Goal: Task Accomplishment & Management: Manage account settings

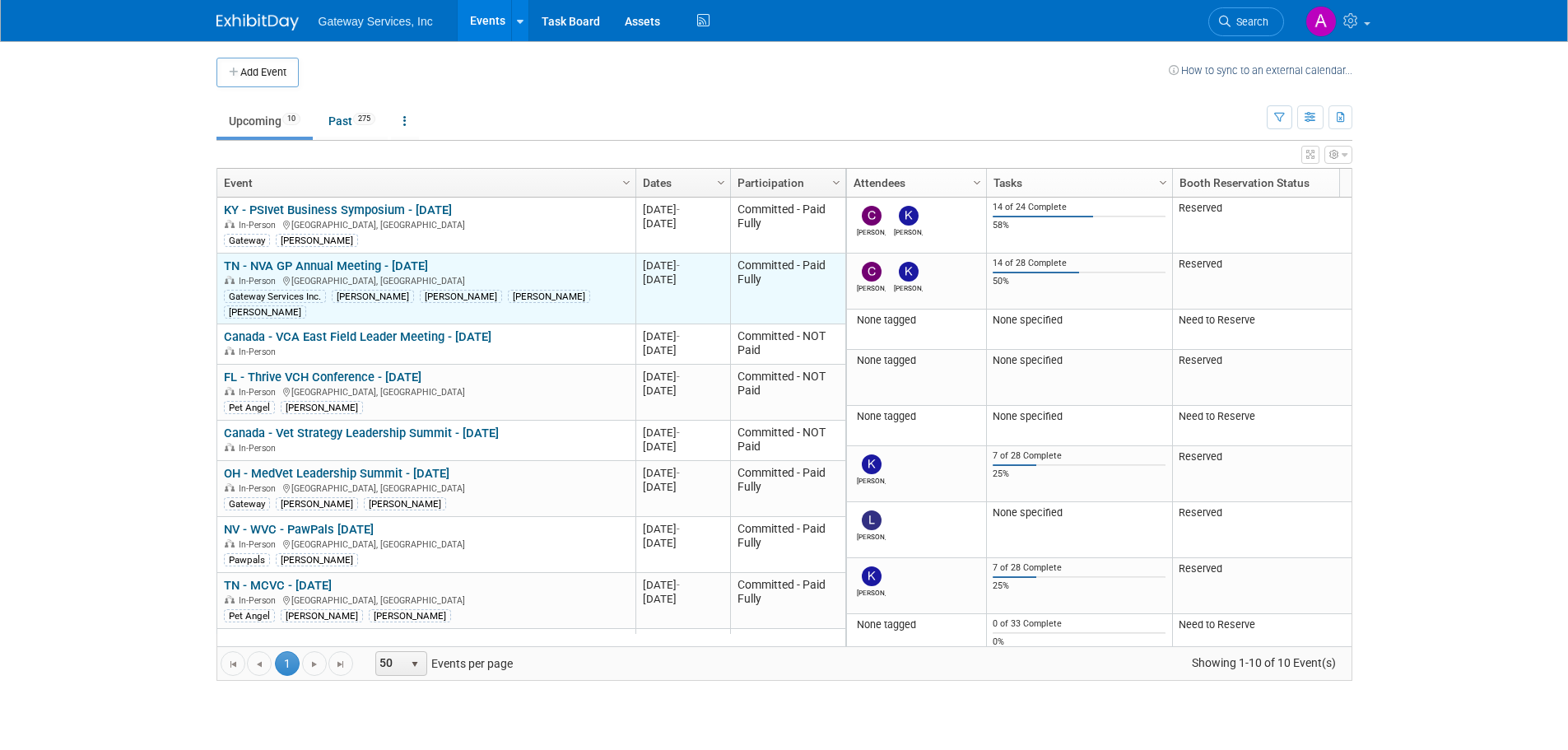
click at [380, 265] on link "TN - NVA GP Annual Meeting - [DATE]" at bounding box center [326, 265] width 204 height 14
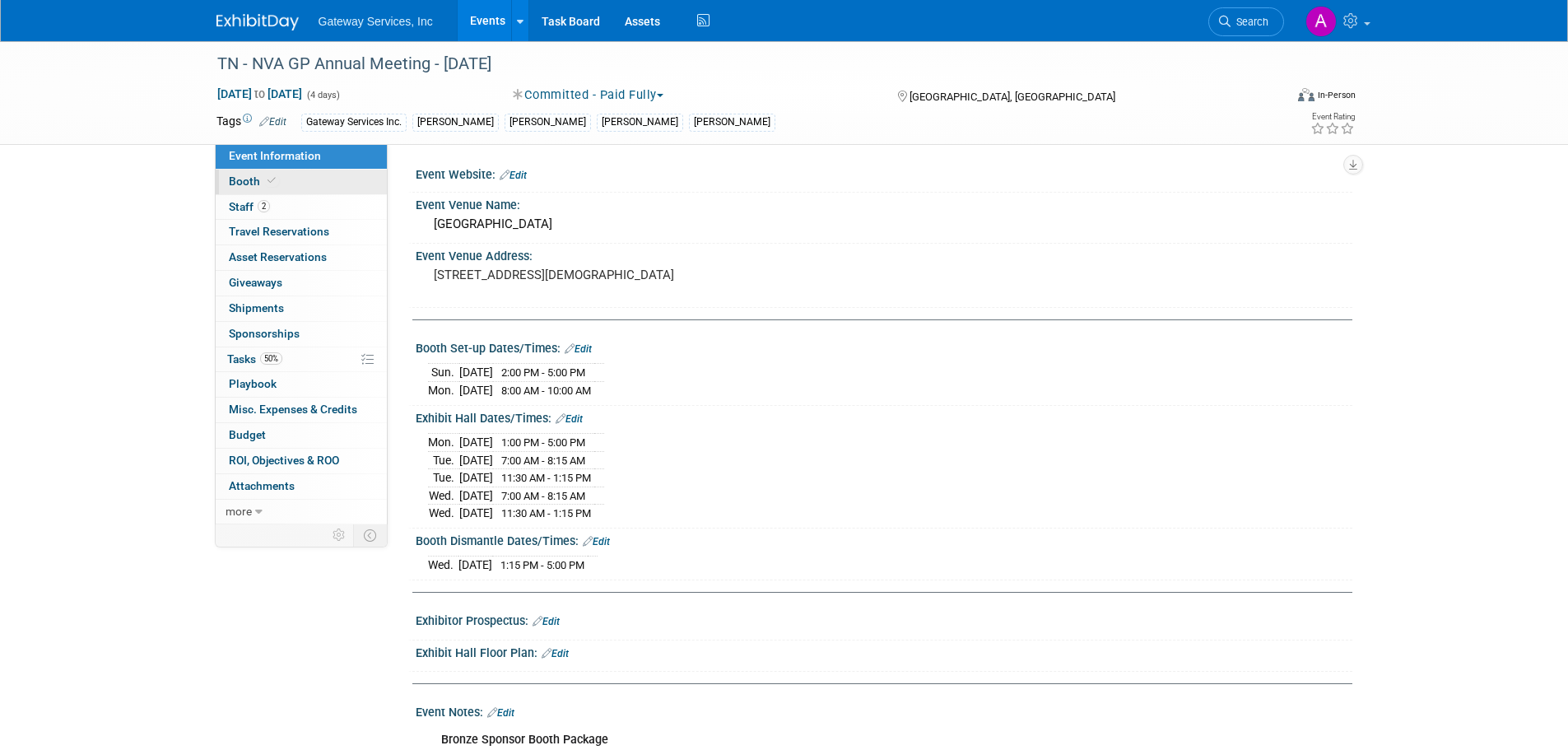
click at [279, 186] on link "Booth" at bounding box center [302, 182] width 172 height 25
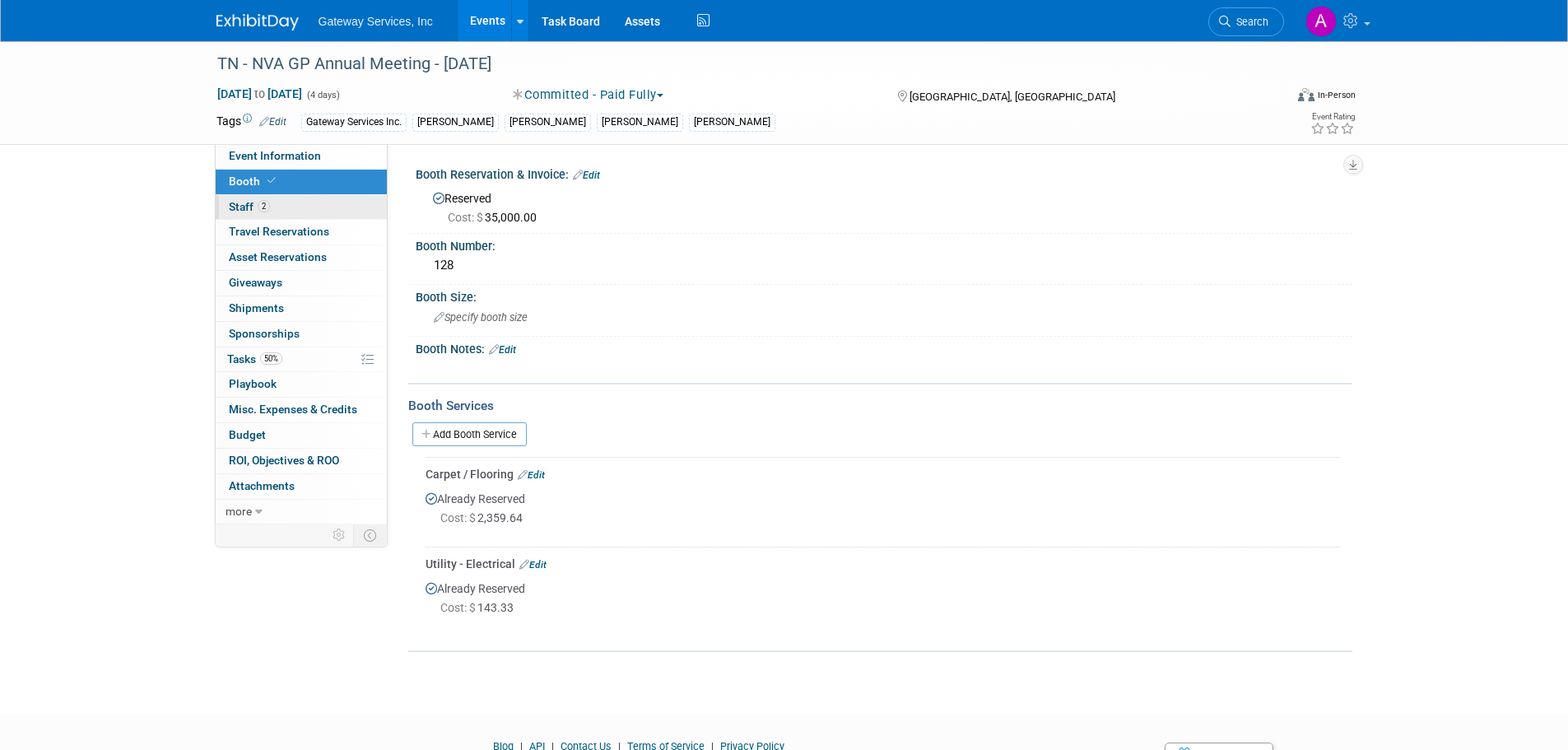
click at [314, 208] on link "2 Staff 2" at bounding box center [302, 207] width 172 height 25
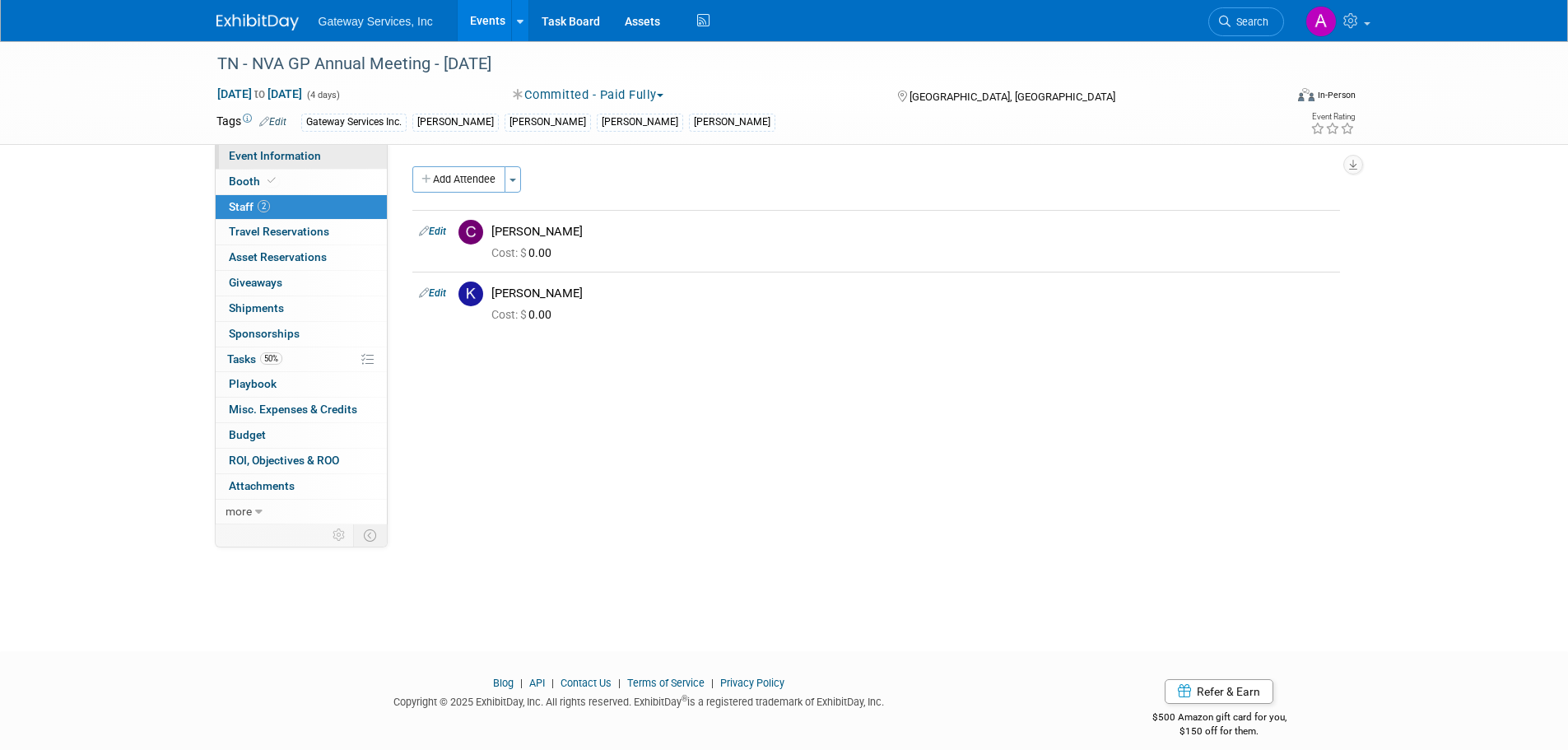
click at [347, 158] on link "Event Information" at bounding box center [302, 156] width 172 height 25
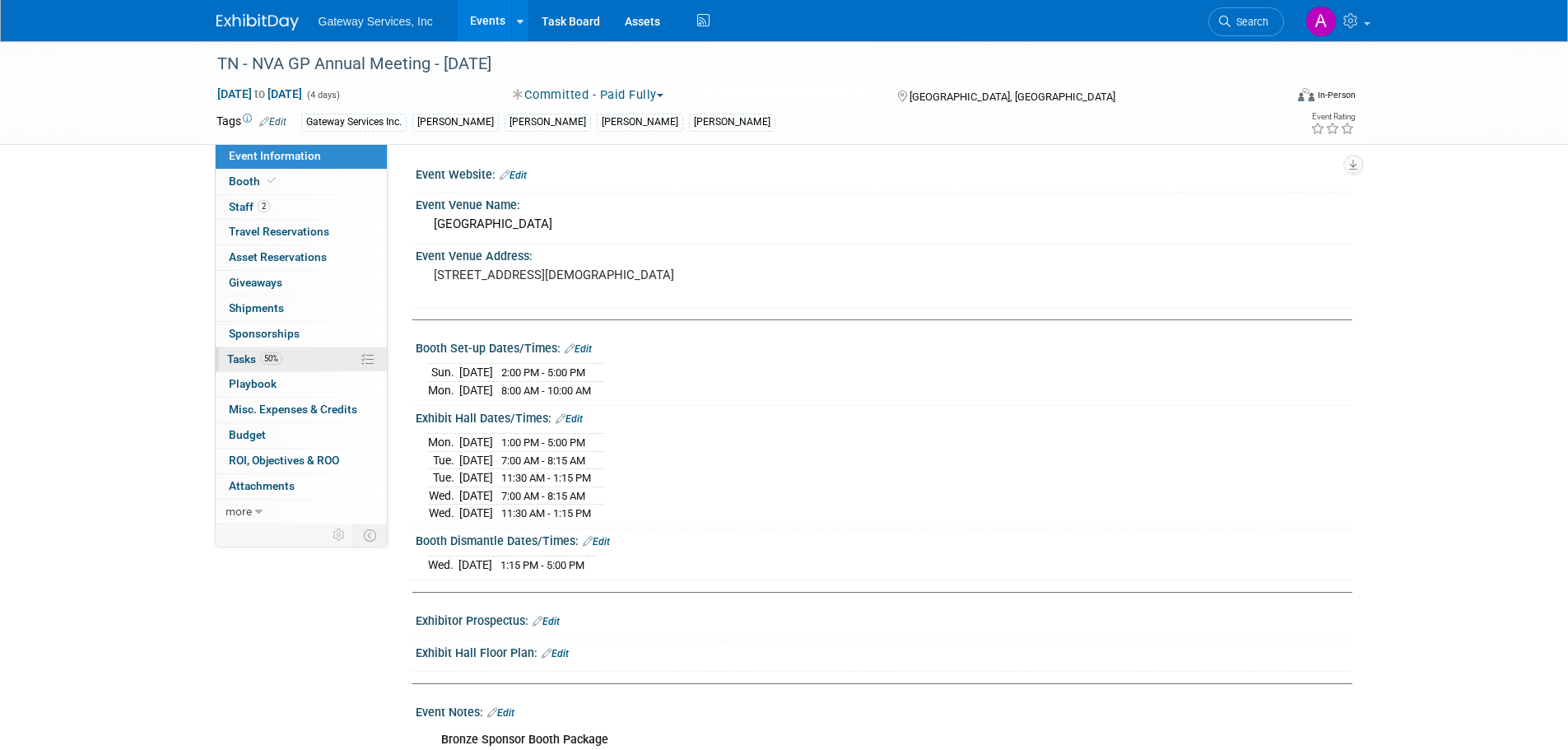
click at [320, 353] on link "50% Tasks 50%" at bounding box center [302, 360] width 172 height 25
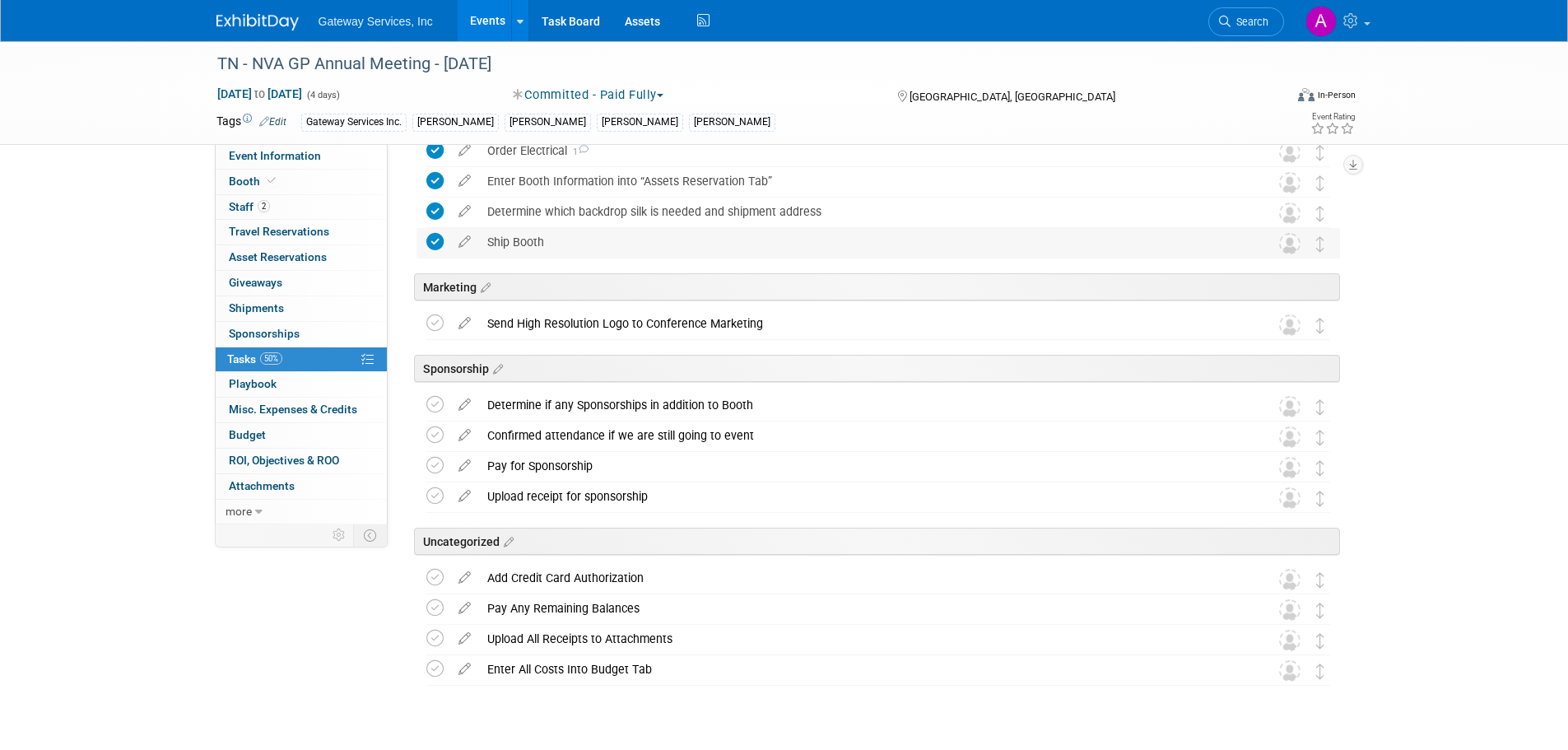
scroll to position [741, 0]
click at [465, 493] on icon at bounding box center [465, 491] width 29 height 20
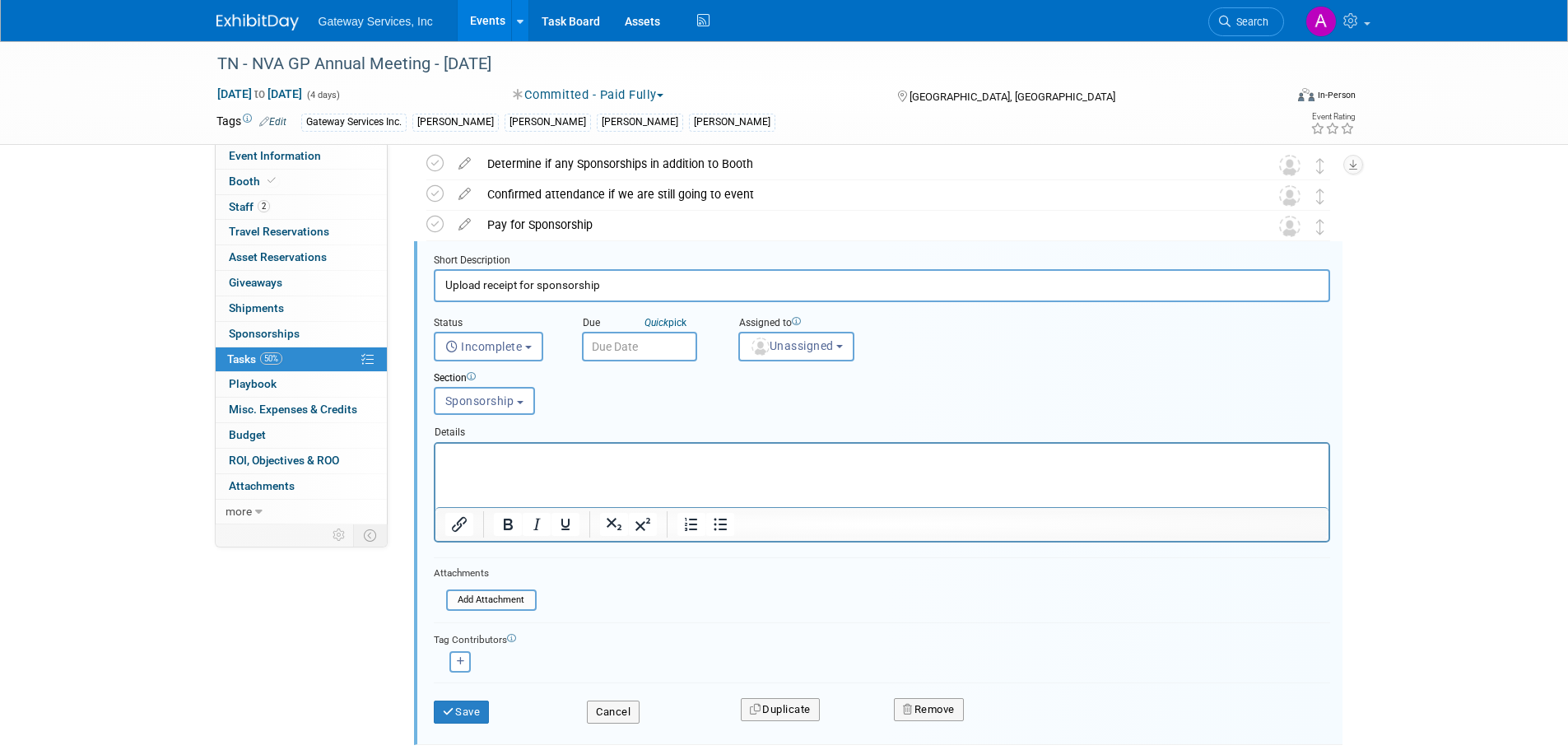
scroll to position [0, 0]
click at [905, 703] on button "Remove" at bounding box center [929, 710] width 70 height 23
click at [1027, 717] on link "Yes" at bounding box center [1022, 722] width 48 height 26
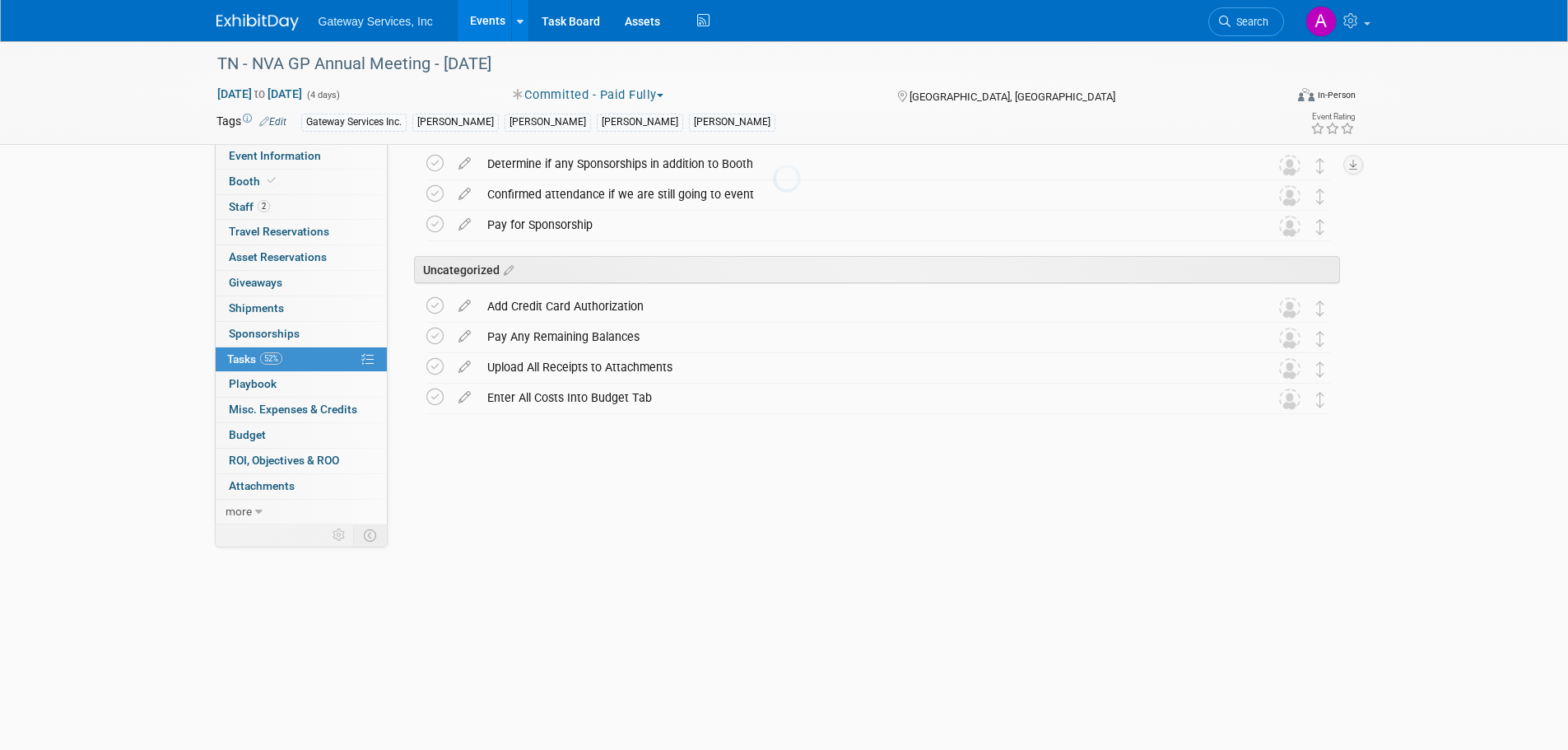
scroll to position [745, 0]
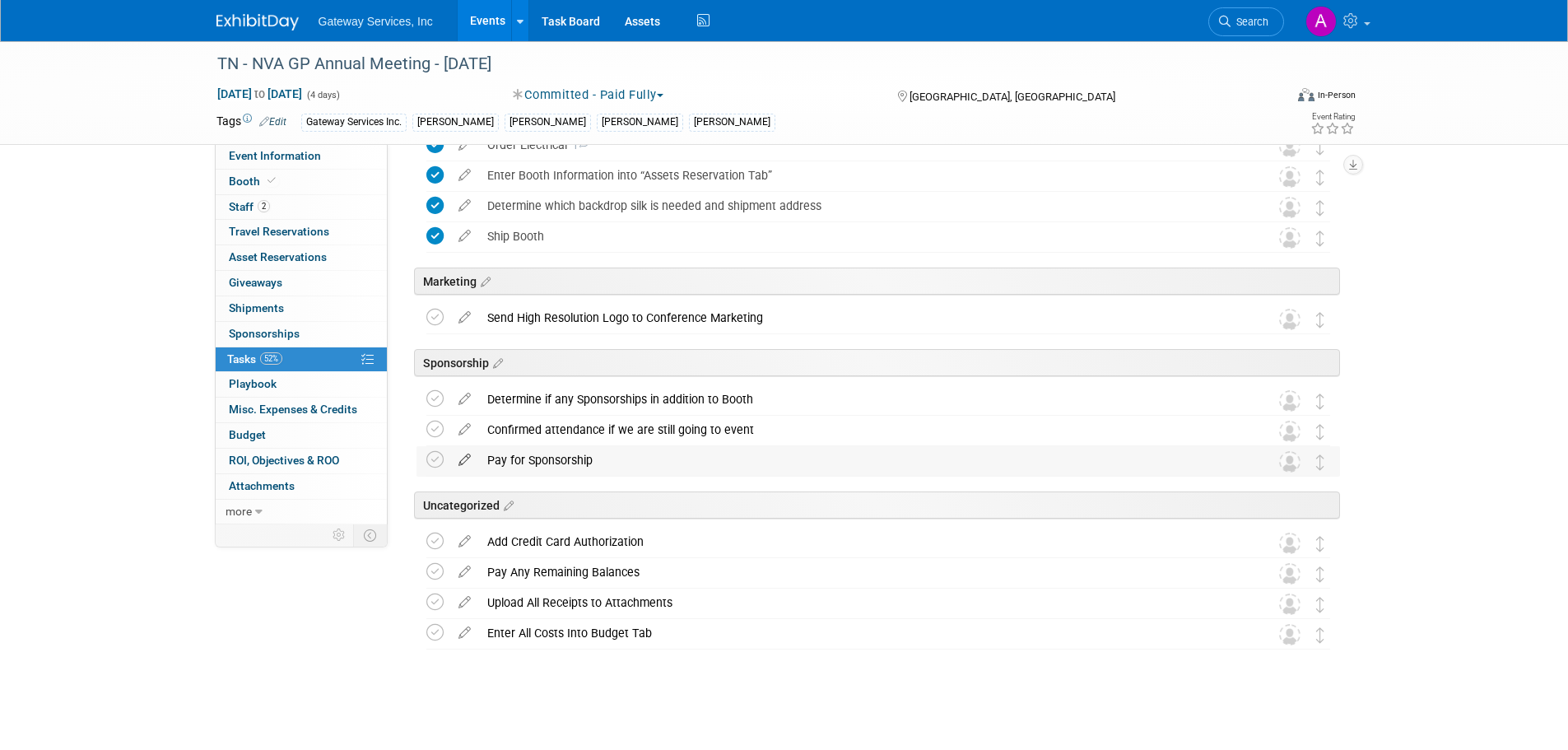
click at [464, 458] on icon at bounding box center [465, 456] width 29 height 20
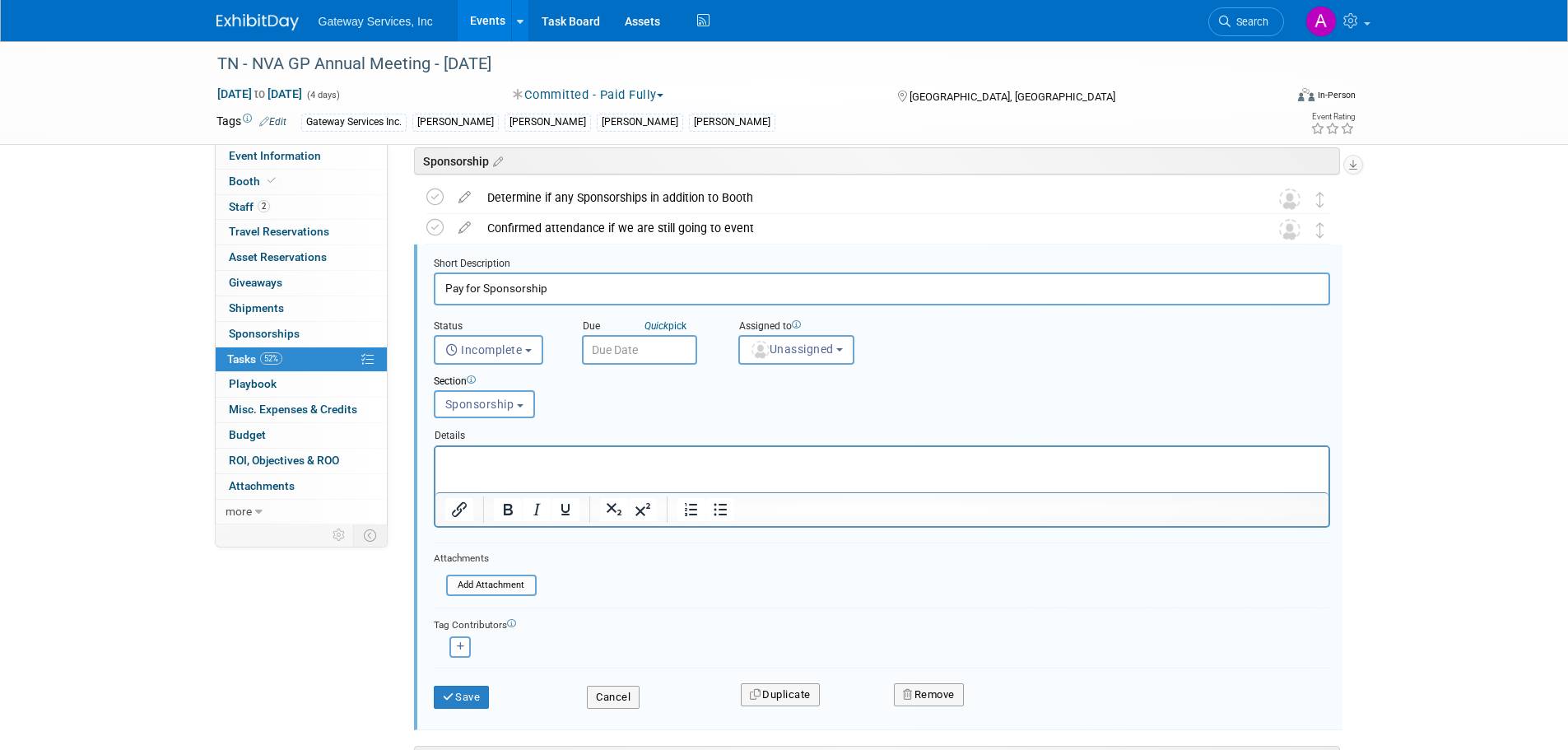
scroll to position [951, 0]
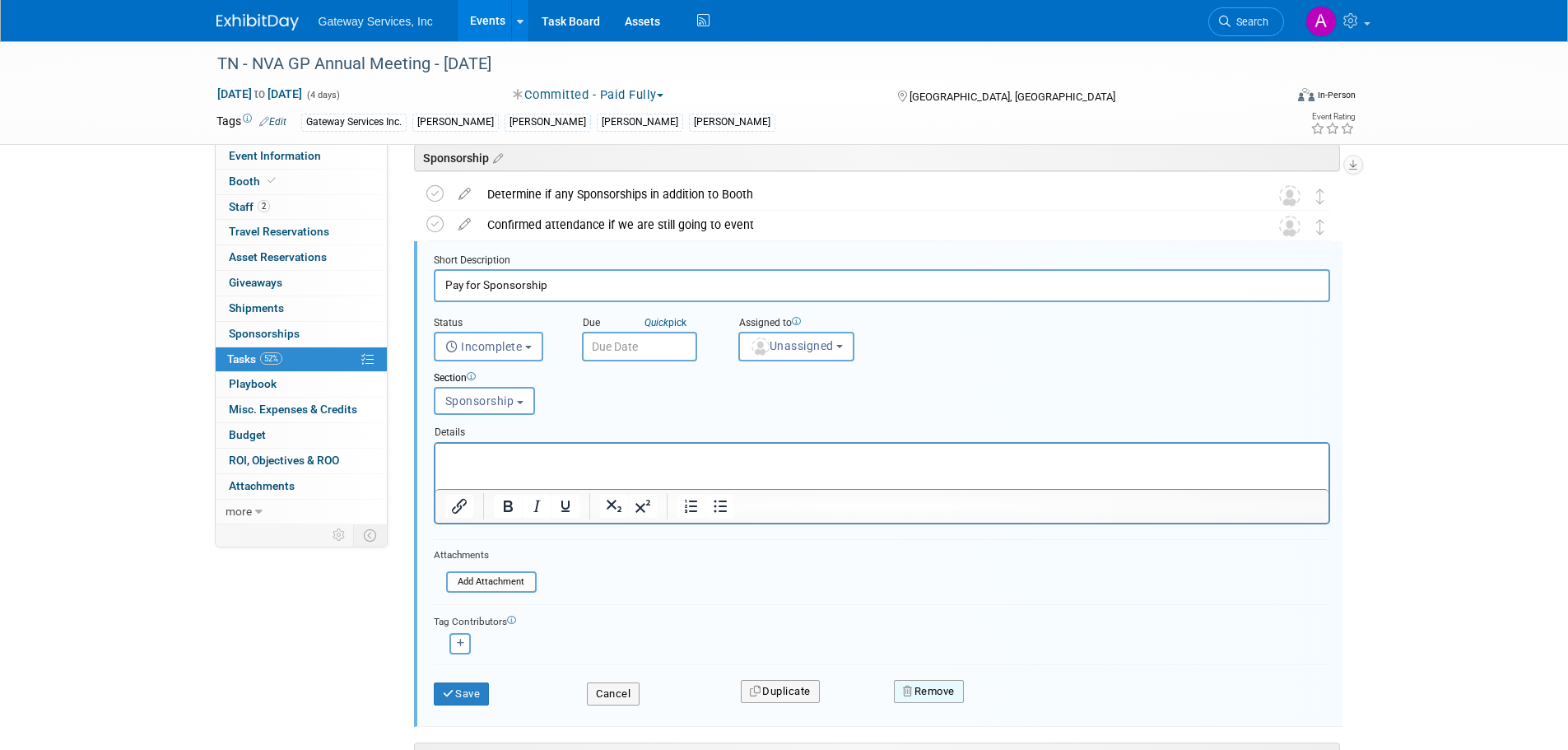
click at [930, 683] on button "Remove" at bounding box center [929, 692] width 70 height 23
click at [1028, 705] on link "Yes" at bounding box center [1022, 705] width 48 height 26
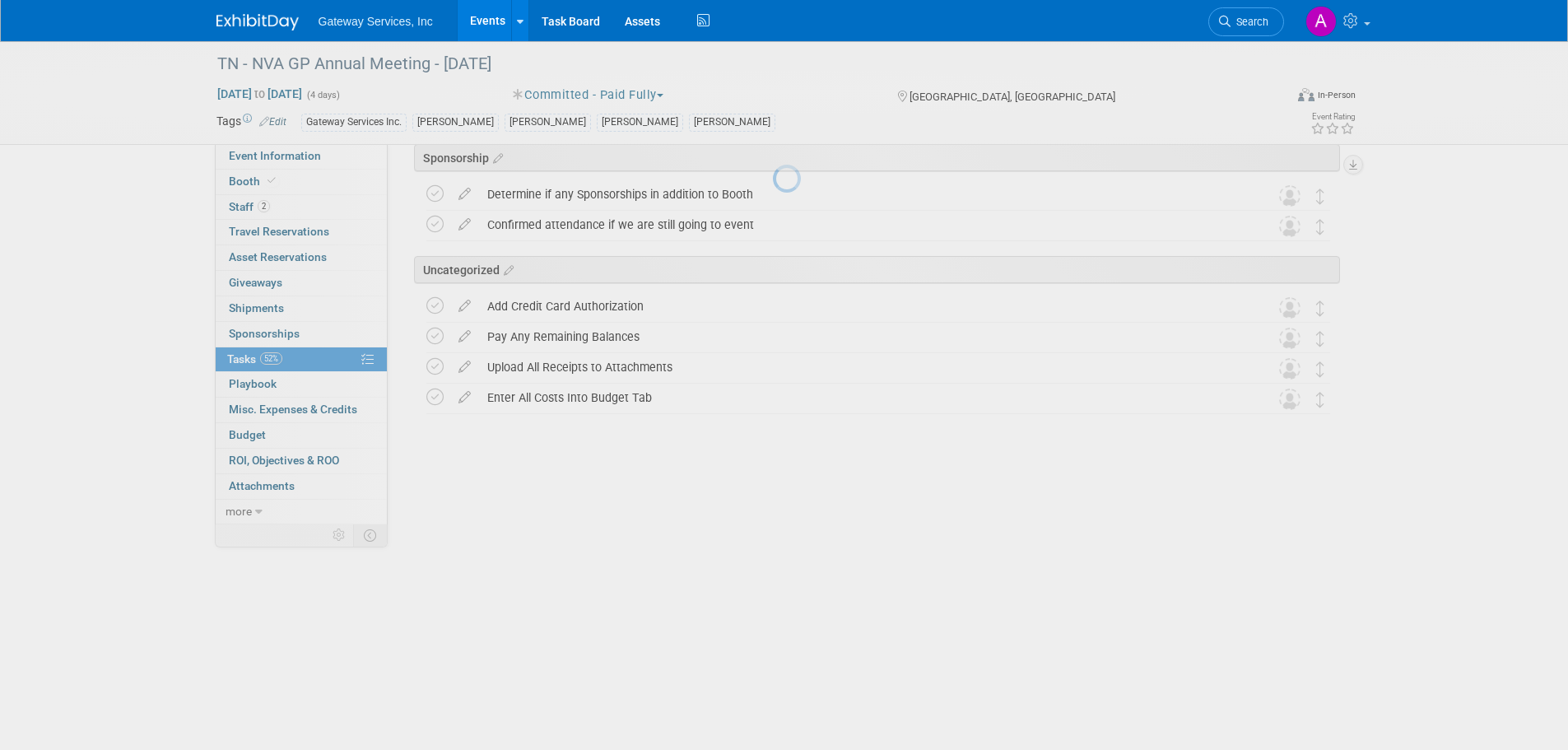
scroll to position [714, 0]
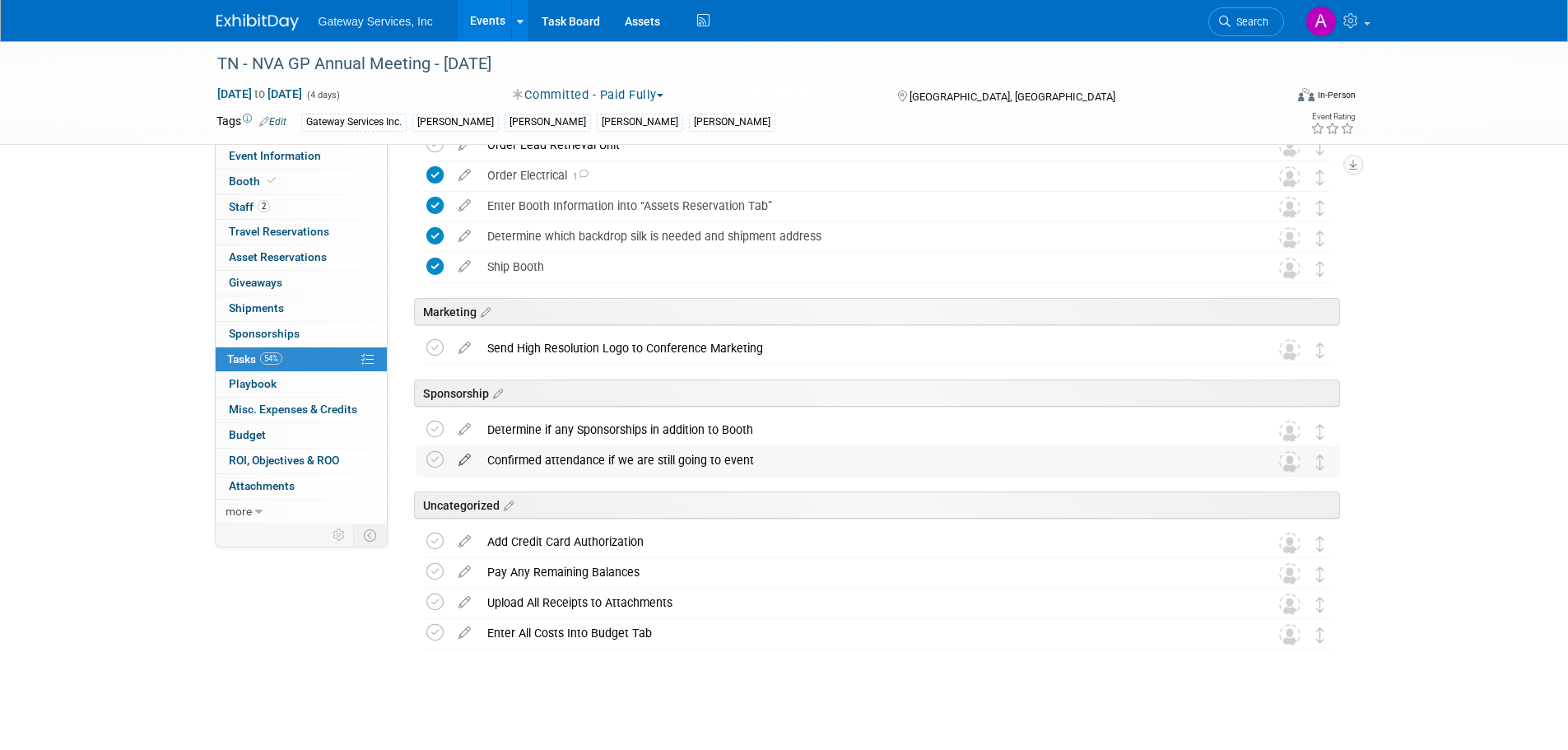
click at [467, 459] on icon at bounding box center [465, 456] width 29 height 20
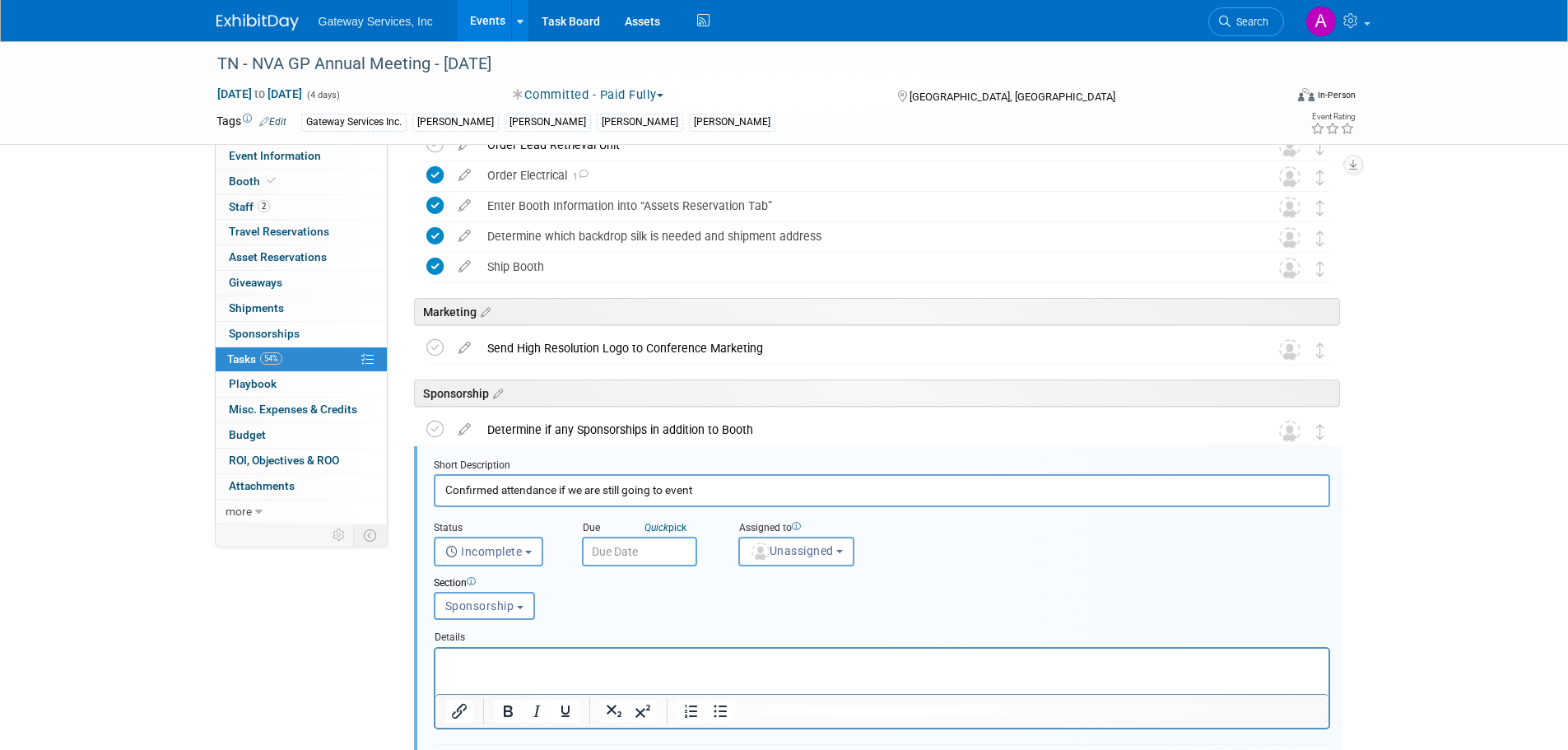
scroll to position [920, 0]
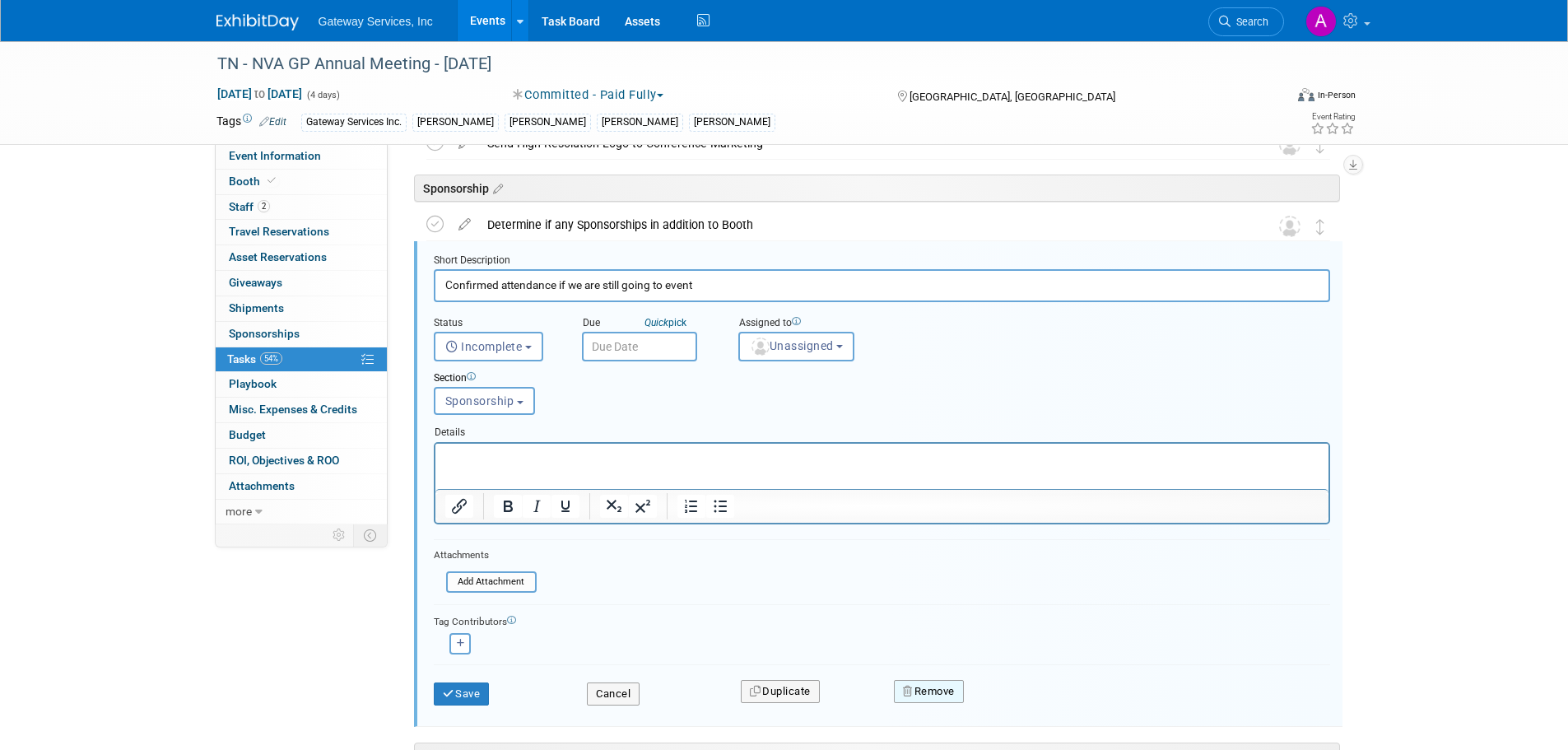
click at [936, 681] on button "Remove" at bounding box center [929, 692] width 70 height 23
drag, startPoint x: 1015, startPoint y: 702, endPoint x: 881, endPoint y: 608, distance: 163.7
click at [1014, 700] on link "Yes" at bounding box center [1022, 705] width 48 height 26
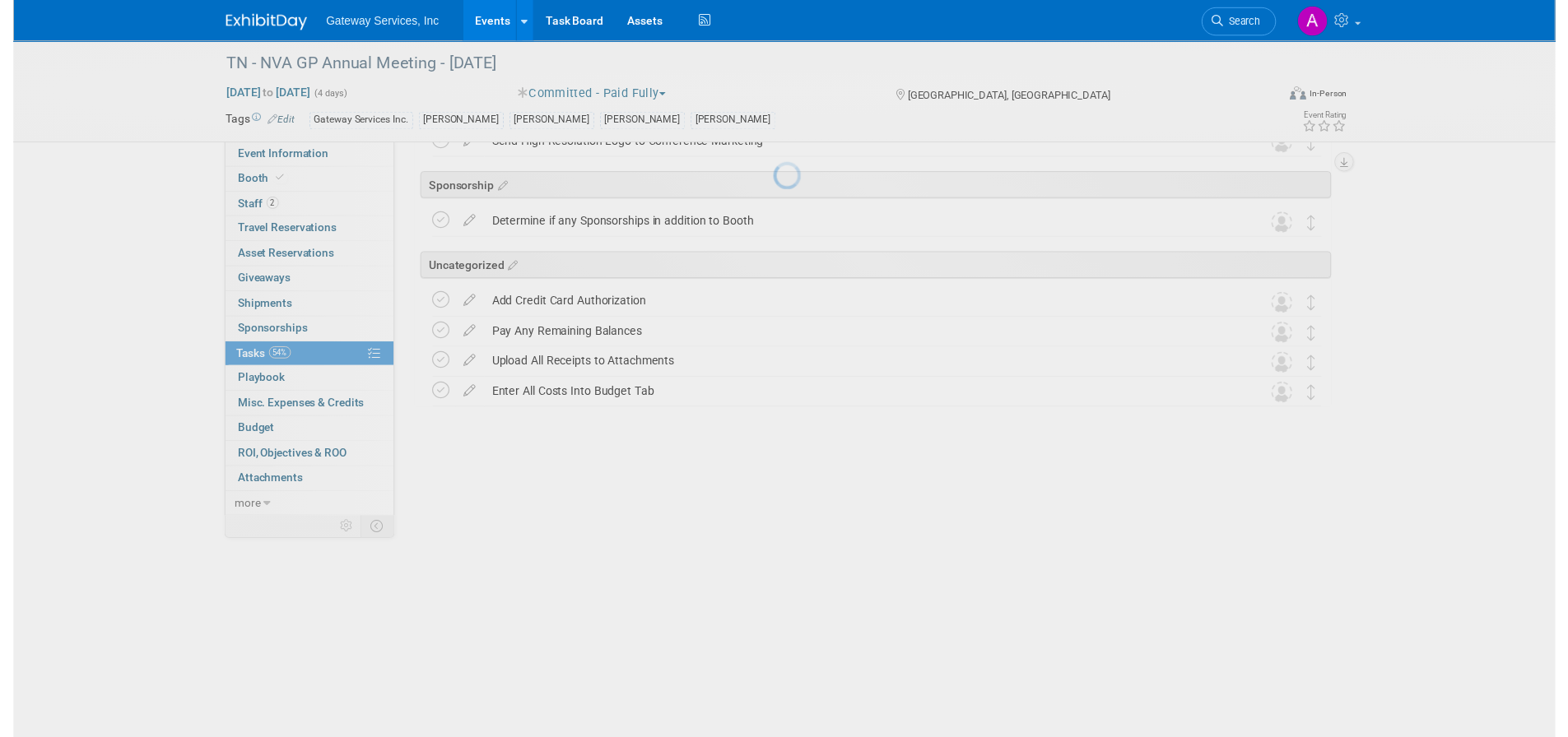
scroll to position [684, 0]
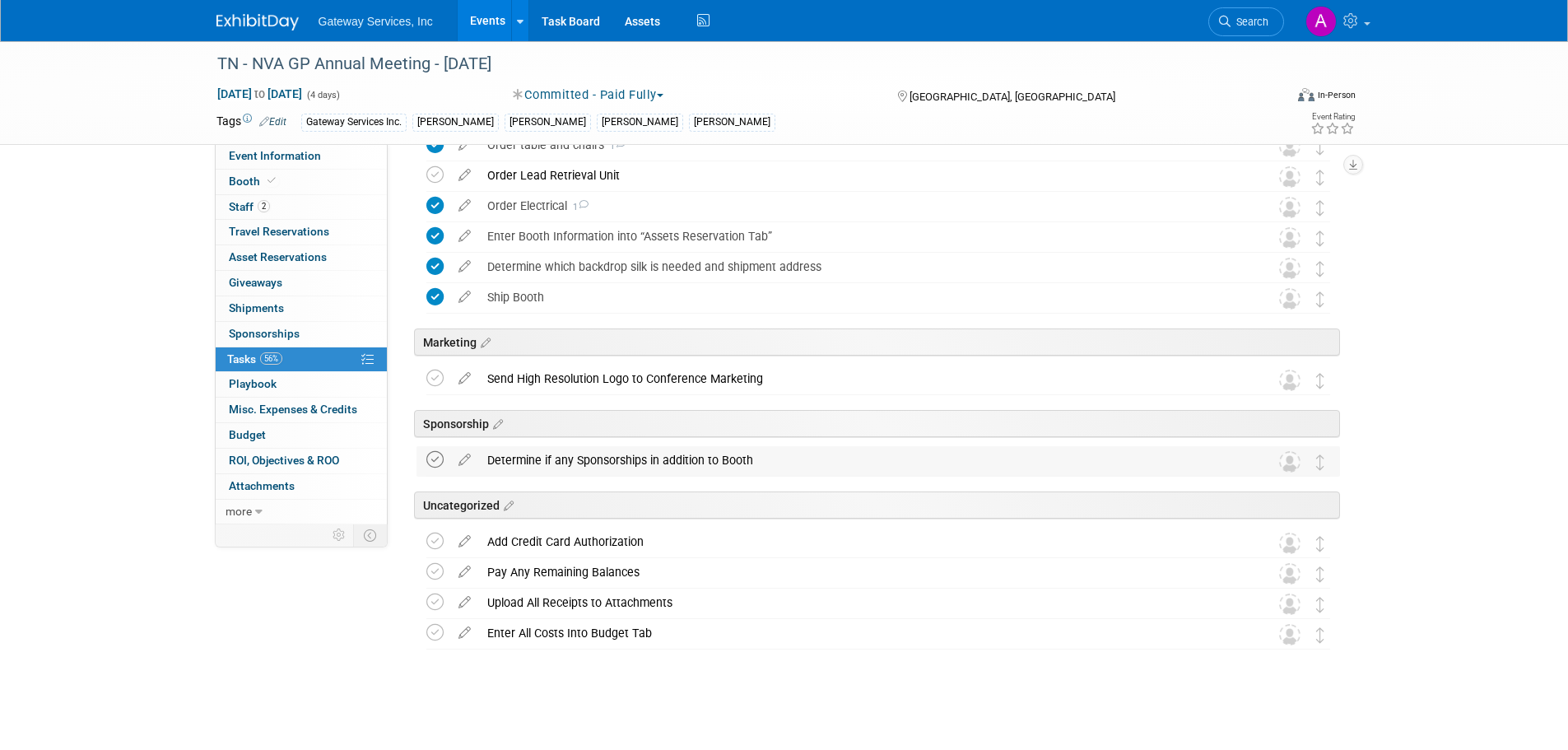
click at [442, 459] on icon at bounding box center [435, 460] width 17 height 17
click at [573, 468] on div "Determine if any Sponsorships in addition to Booth" at bounding box center [863, 460] width 767 height 28
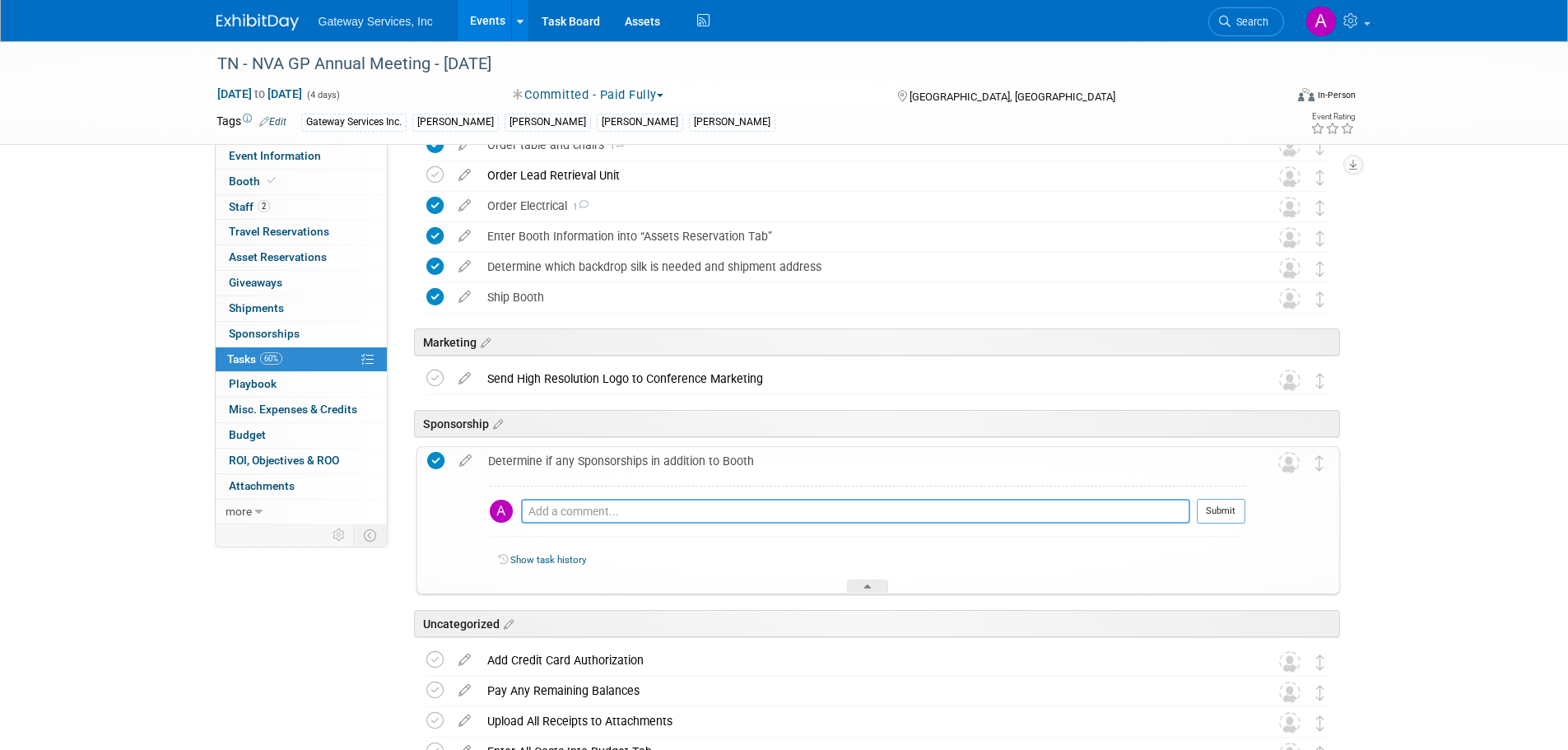
click at [572, 511] on textarea at bounding box center [856, 512] width 669 height 25
type textarea "no"
click at [1228, 513] on button "Submit" at bounding box center [1221, 512] width 48 height 25
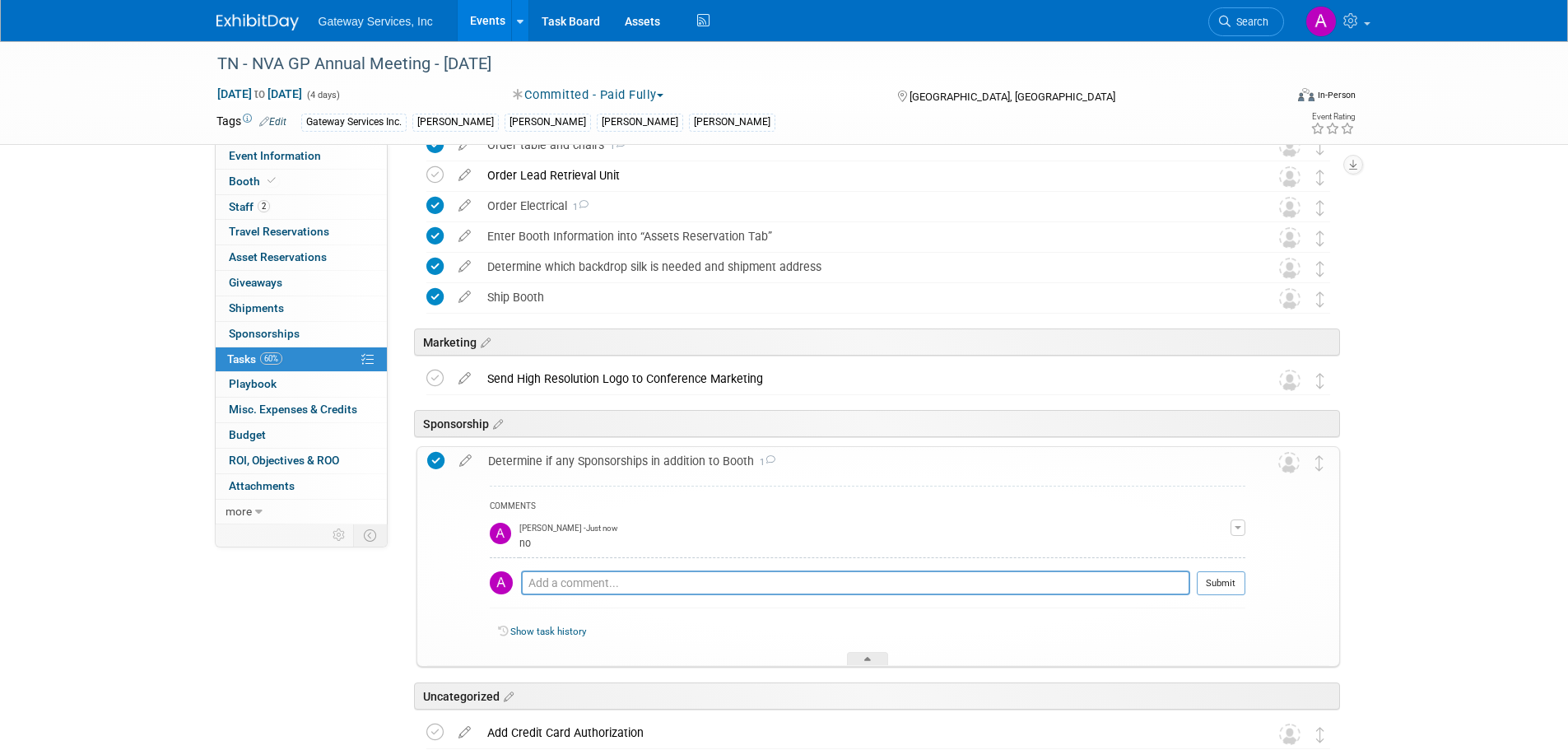
click at [518, 460] on div "Determine if any Sponsorships in addition to Booth 1" at bounding box center [863, 461] width 765 height 28
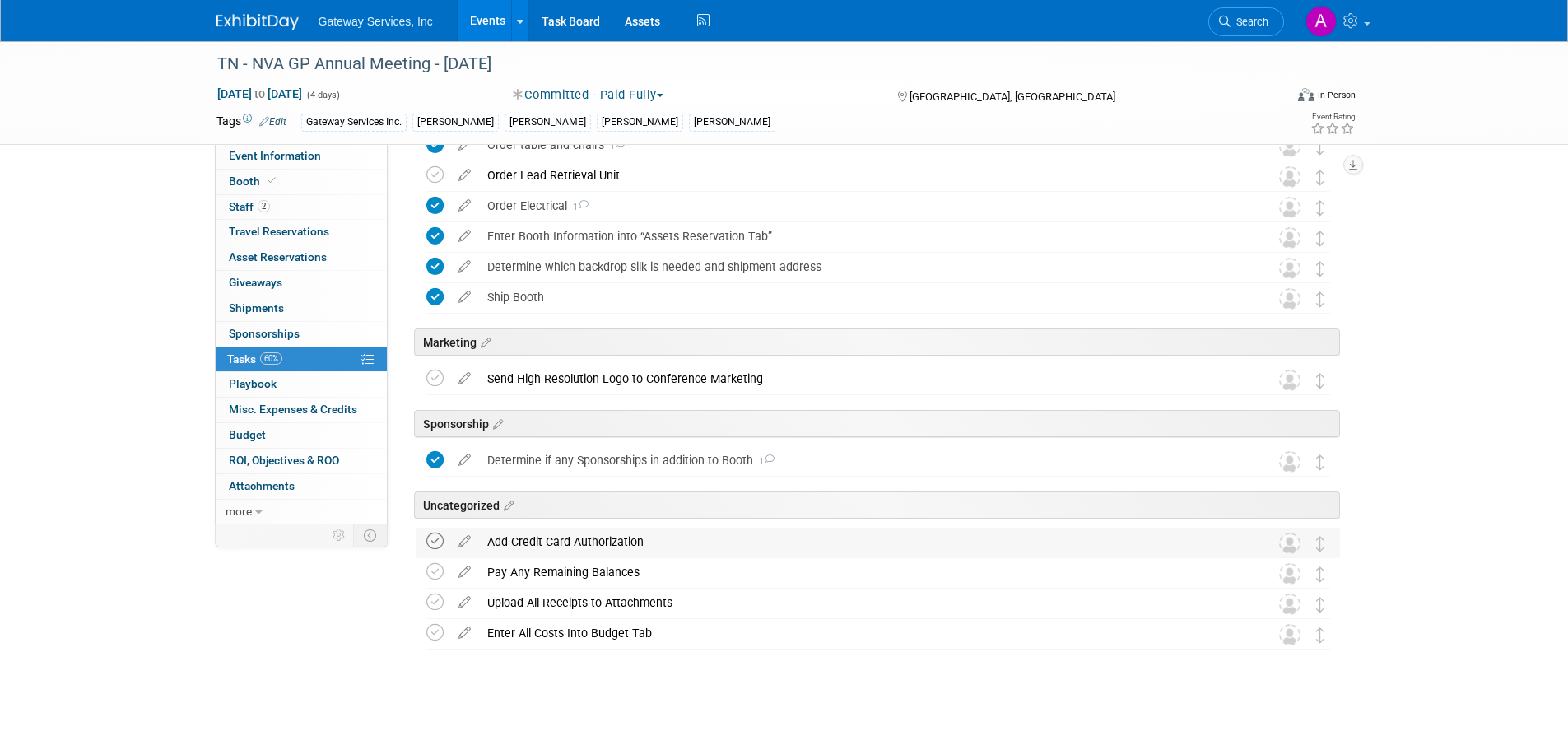
click at [434, 542] on icon at bounding box center [435, 542] width 17 height 17
click at [431, 573] on icon at bounding box center [435, 572] width 17 height 17
click at [456, 604] on icon at bounding box center [465, 599] width 29 height 20
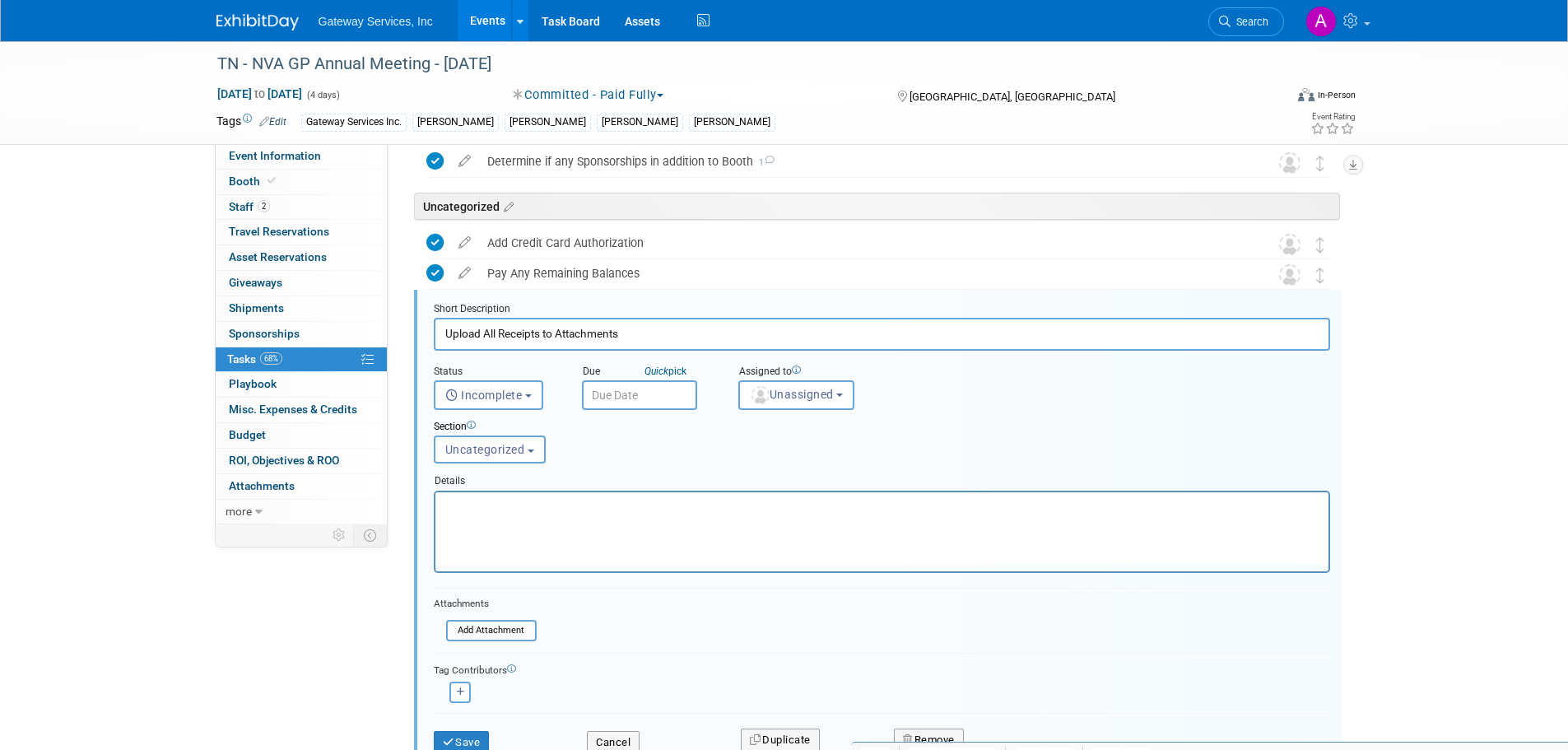
scroll to position [1031, 0]
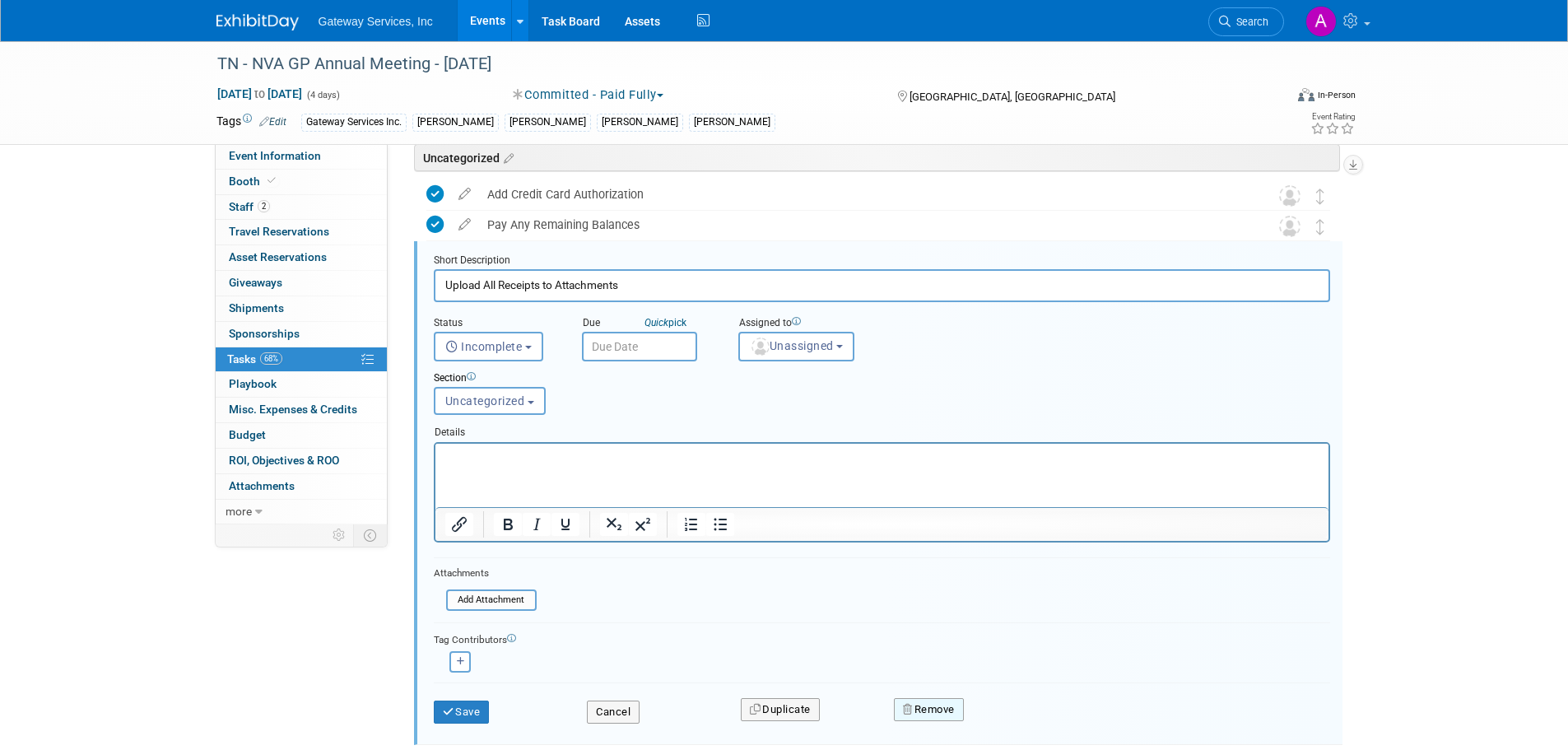
click at [913, 710] on icon "button" at bounding box center [909, 709] width 12 height 11
click at [1013, 719] on icon at bounding box center [1010, 723] width 10 height 9
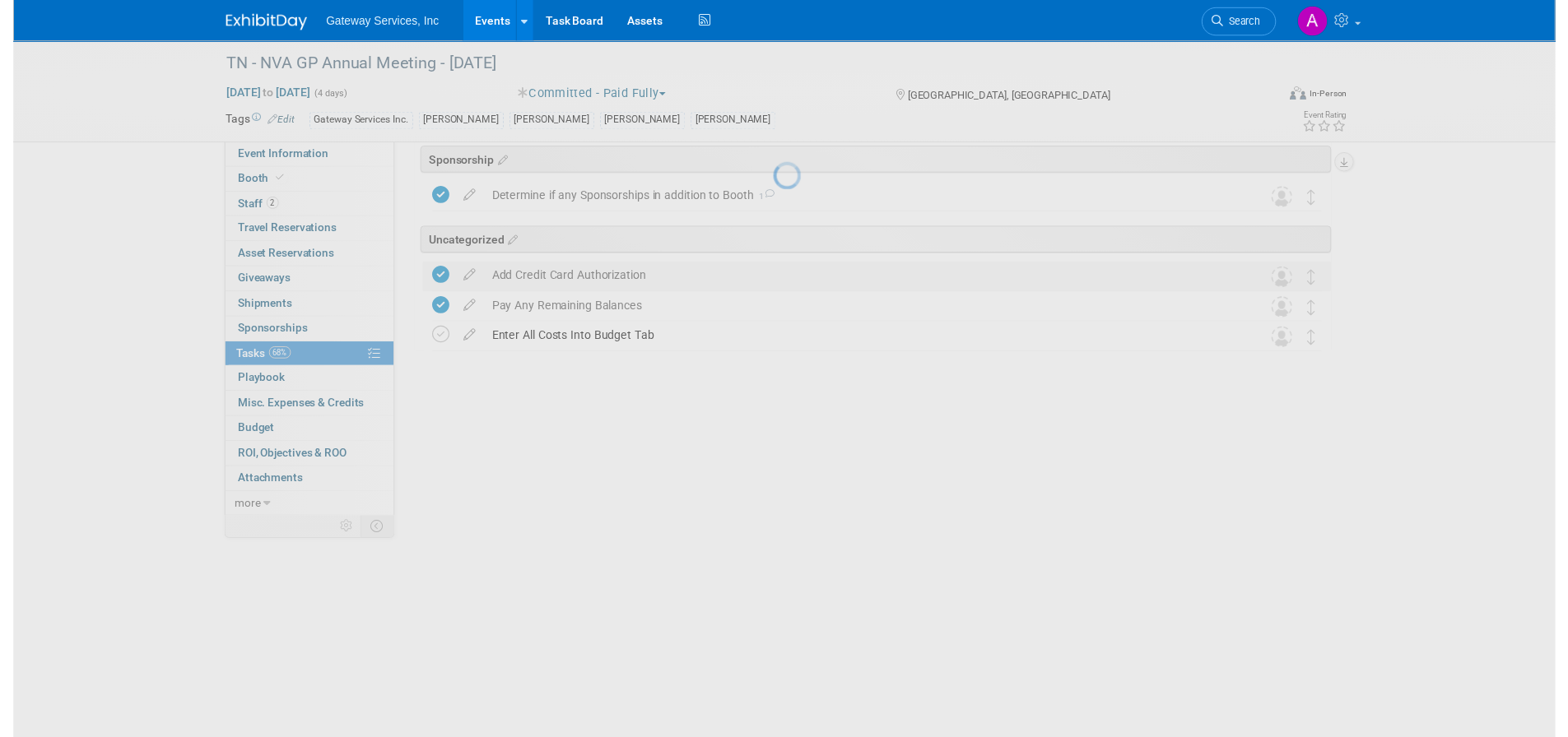
scroll to position [653, 0]
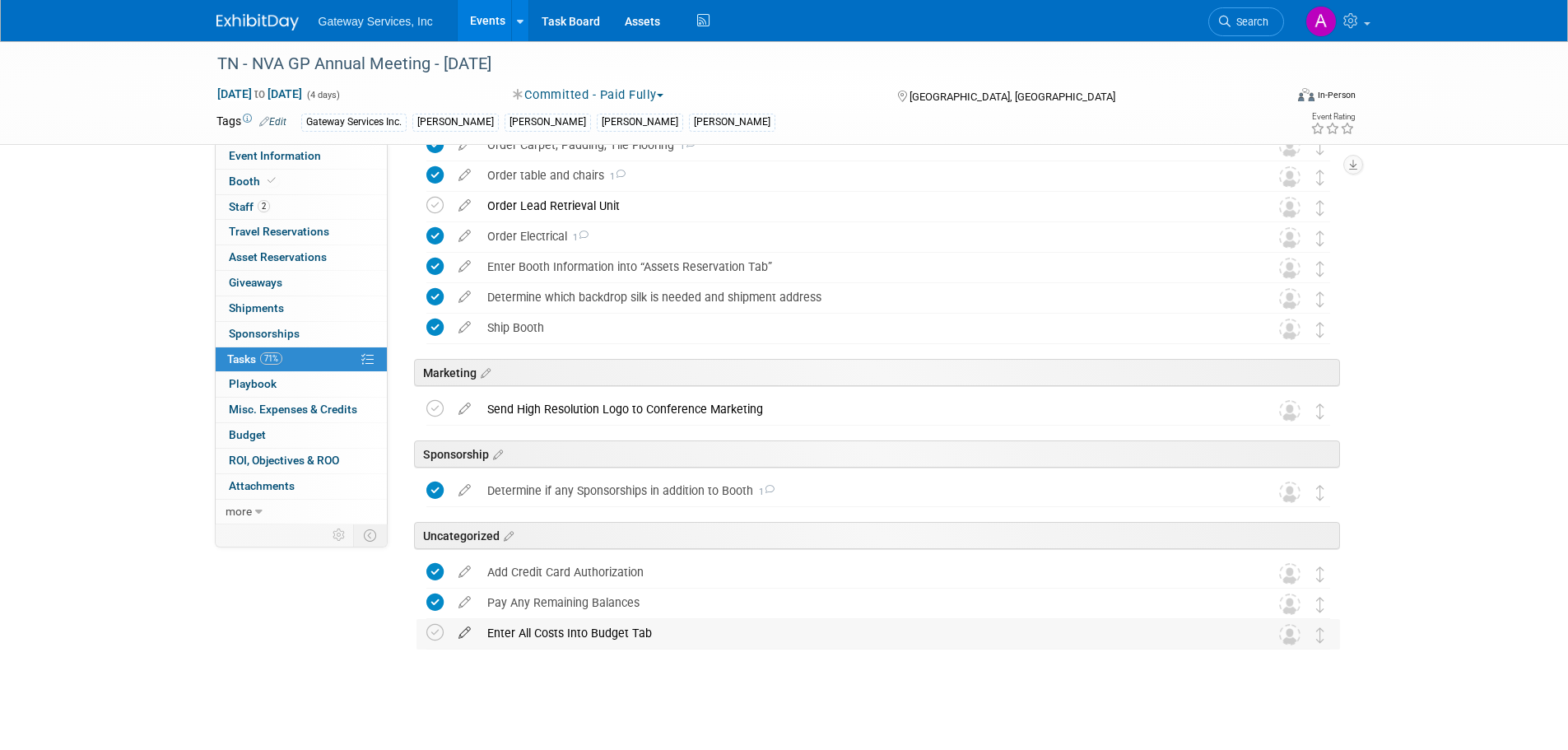
click at [470, 629] on icon at bounding box center [465, 629] width 29 height 20
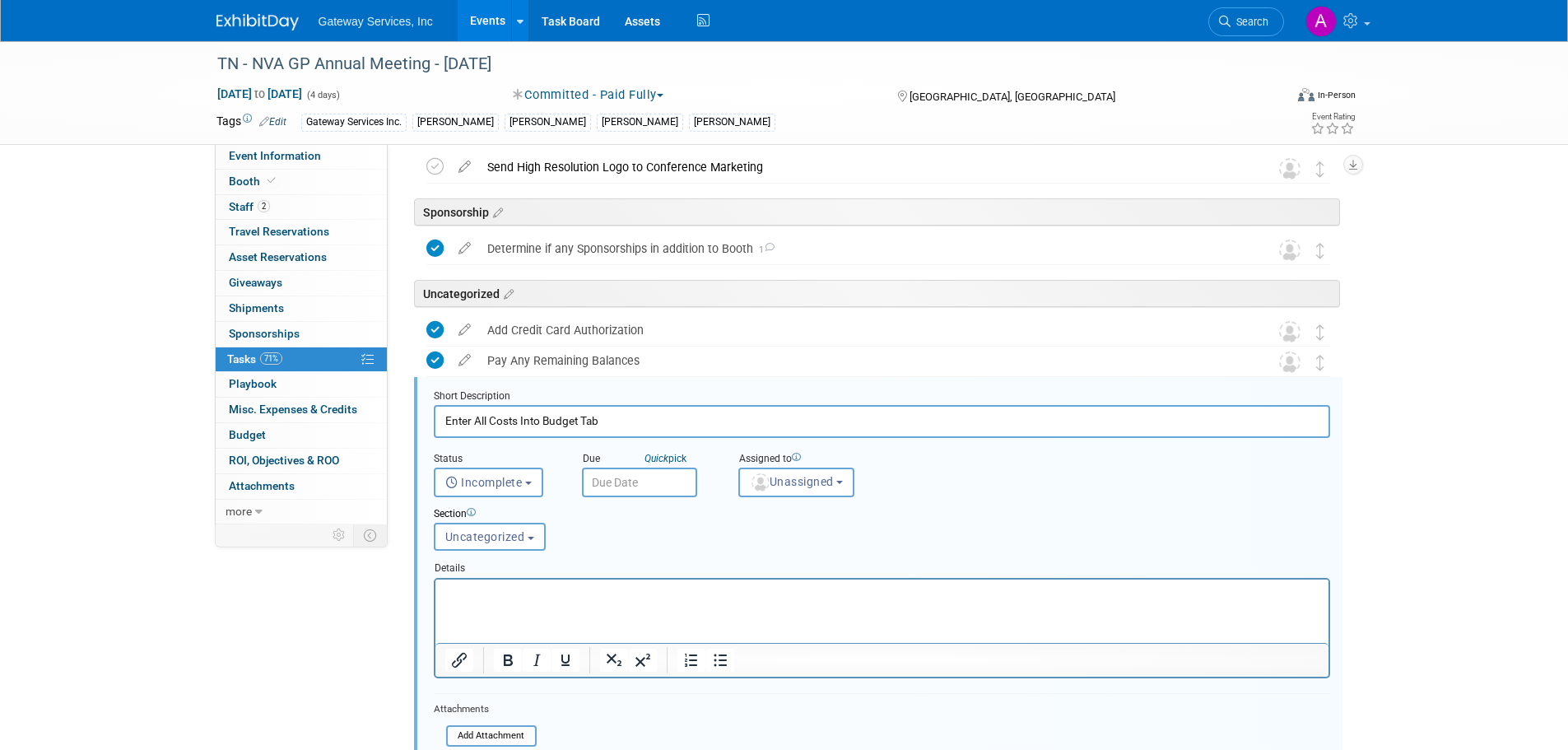
scroll to position [1031, 0]
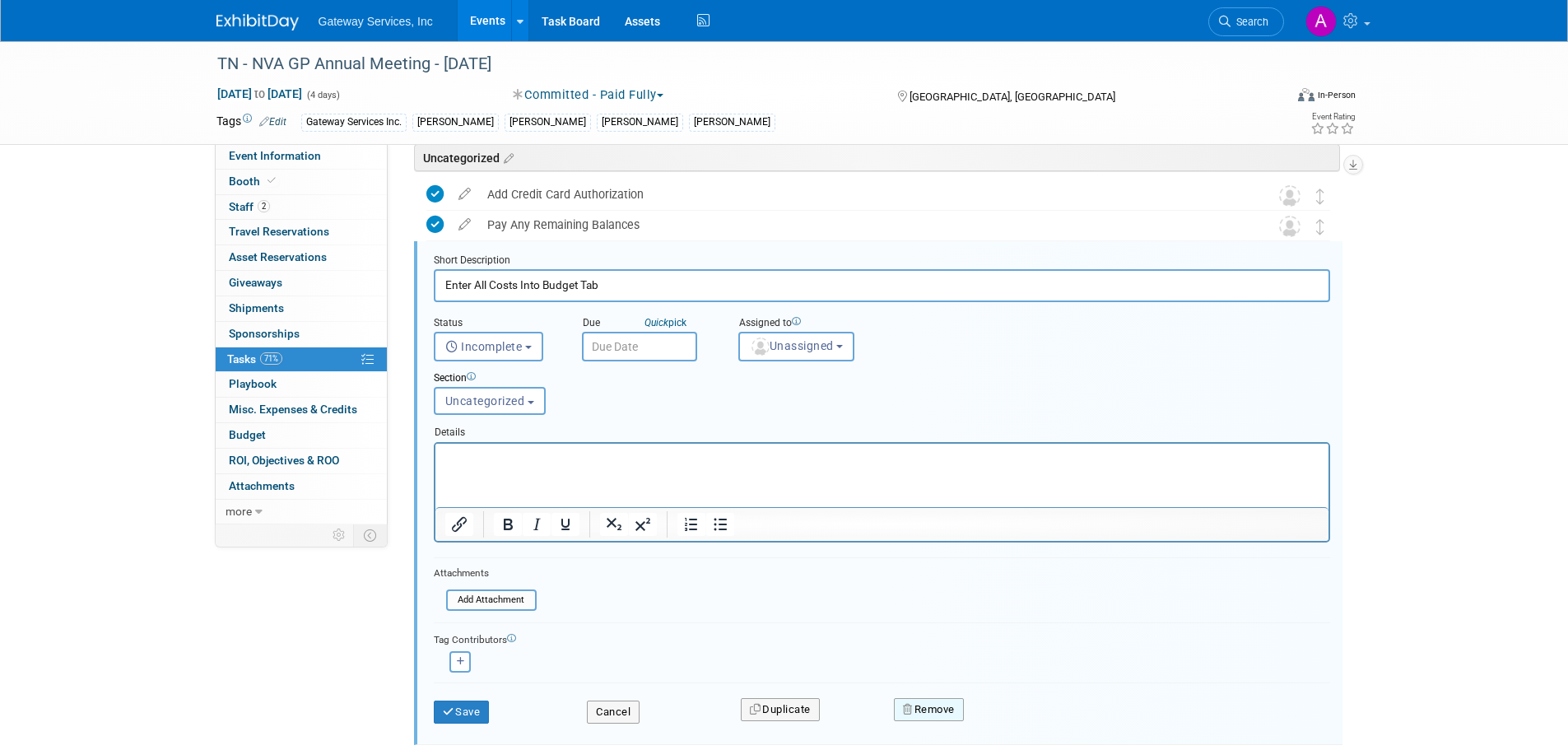
click at [931, 703] on button "Remove" at bounding box center [929, 710] width 70 height 23
click at [1011, 719] on icon at bounding box center [1010, 723] width 10 height 9
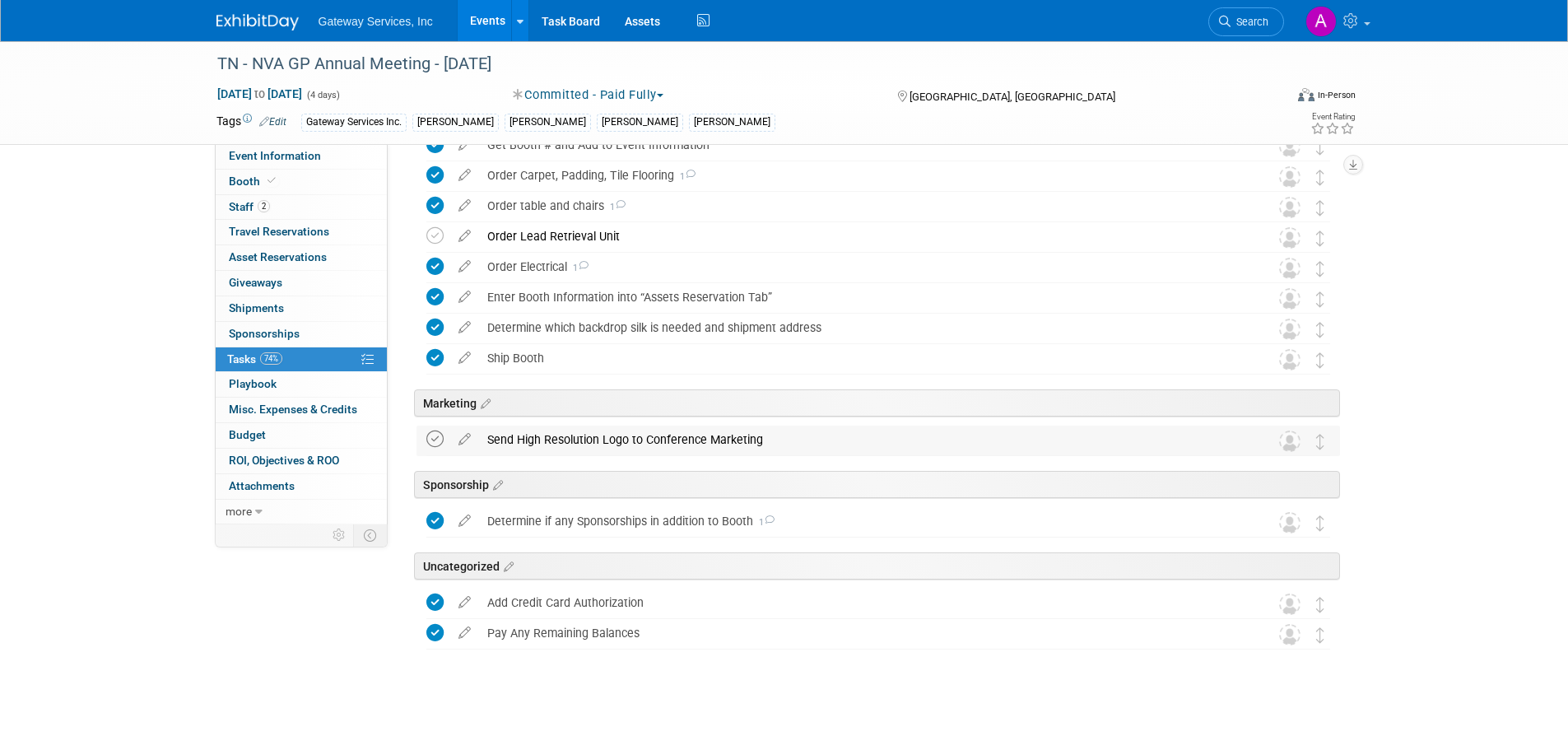
click at [438, 444] on icon at bounding box center [435, 440] width 17 height 17
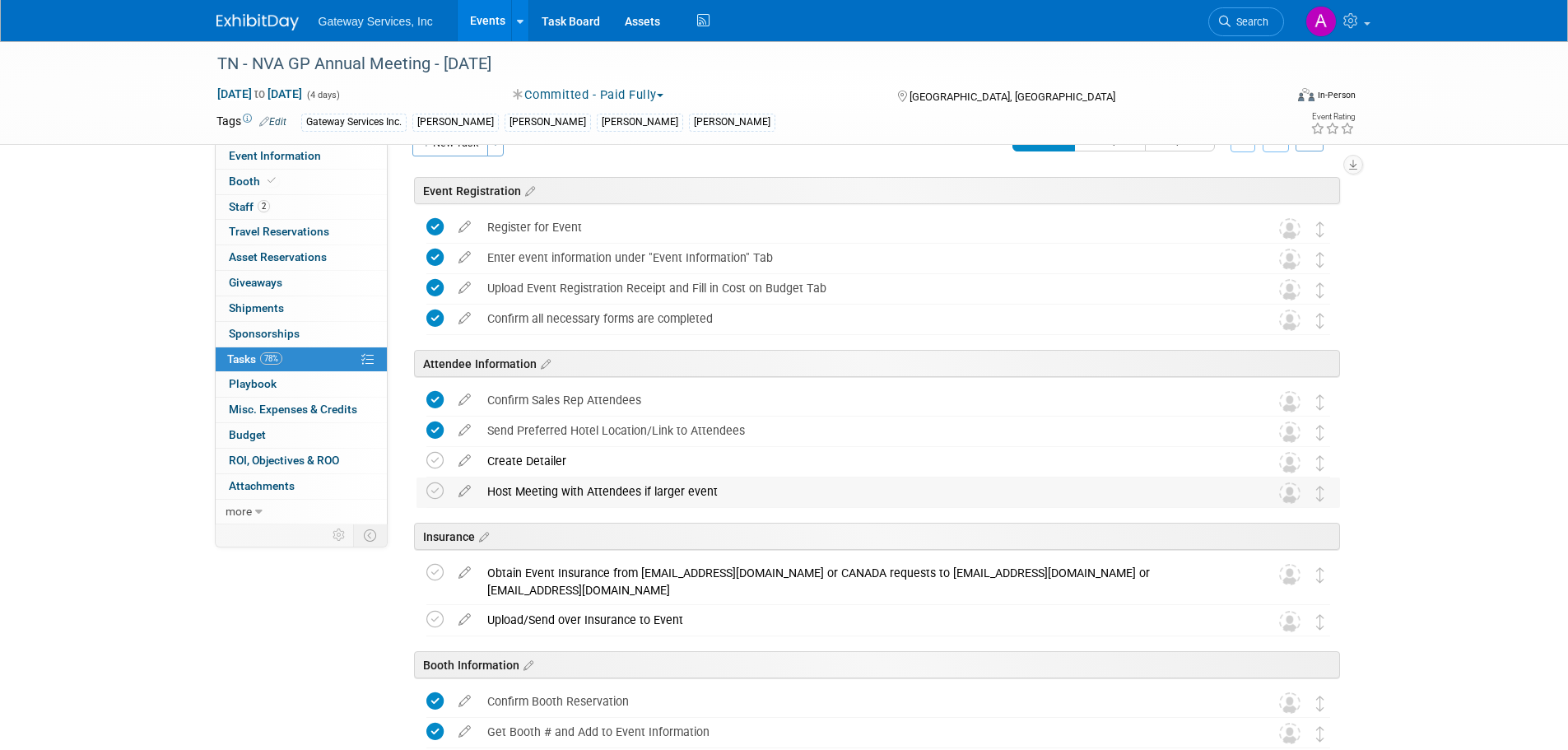
scroll to position [0, 0]
